Goal: Navigation & Orientation: Find specific page/section

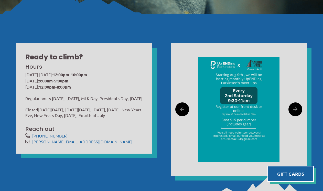
scroll to position [140, 0]
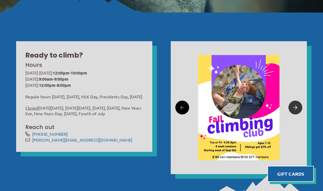
click at [293, 105] on icon at bounding box center [295, 108] width 4 height 8
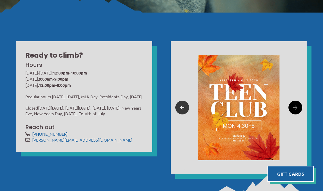
click at [181, 109] on icon at bounding box center [182, 108] width 4 height 8
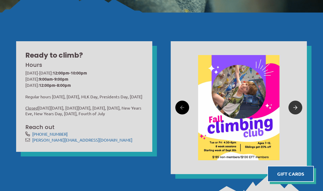
click at [298, 111] on link at bounding box center [295, 107] width 14 height 14
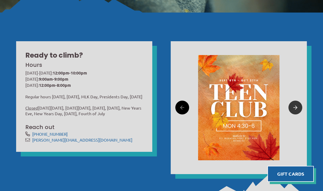
click at [298, 111] on link at bounding box center [295, 107] width 14 height 14
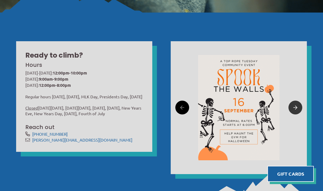
click at [298, 111] on link at bounding box center [295, 107] width 14 height 14
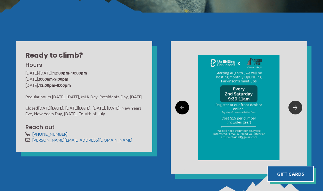
click at [298, 111] on link at bounding box center [295, 107] width 14 height 14
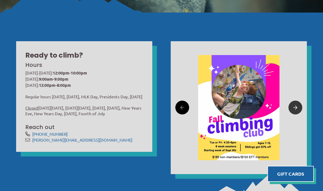
click at [298, 111] on link at bounding box center [295, 107] width 14 height 14
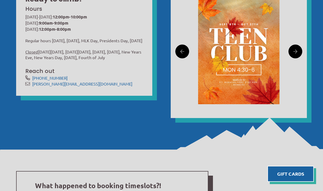
scroll to position [0, 0]
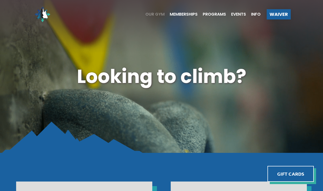
click at [159, 14] on span "Our Gym" at bounding box center [154, 14] width 19 height 4
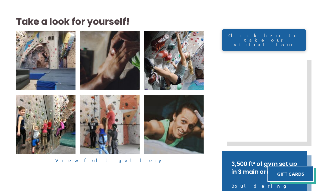
scroll to position [110, 0]
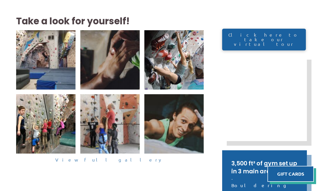
click at [117, 159] on link "View full gallery" at bounding box center [109, 160] width 187 height 8
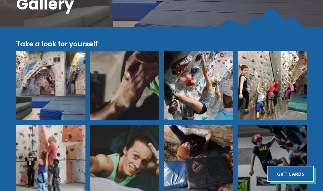
scroll to position [117, 0]
